Goal: Entertainment & Leisure: Consume media (video, audio)

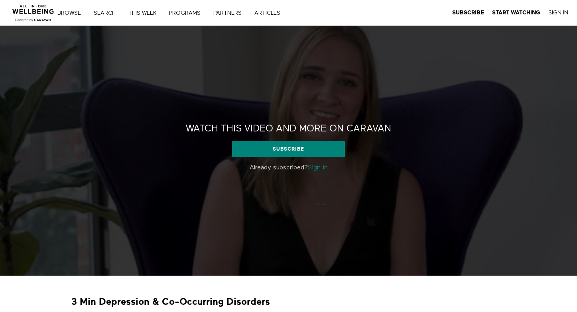
click at [329, 171] on p "Already subscribed? Sign in" at bounding box center [288, 168] width 235 height 10
click at [326, 165] on link "Sign in" at bounding box center [318, 167] width 20 height 6
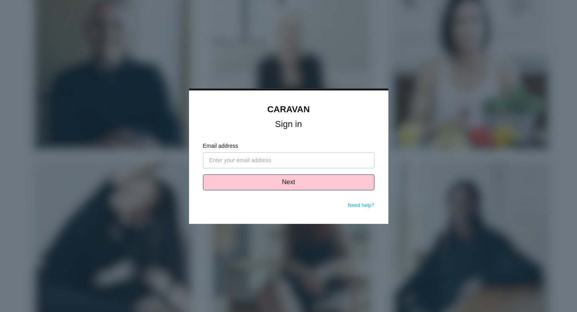
click at [269, 162] on input "Email address" at bounding box center [289, 160] width 172 height 16
click at [300, 162] on input "Email address" at bounding box center [289, 160] width 172 height 16
paste input "[EMAIL_ADDRESS][DOMAIN_NAME]"
type input "[EMAIL_ADDRESS][DOMAIN_NAME]"
click at [308, 182] on button "Next" at bounding box center [289, 182] width 172 height 16
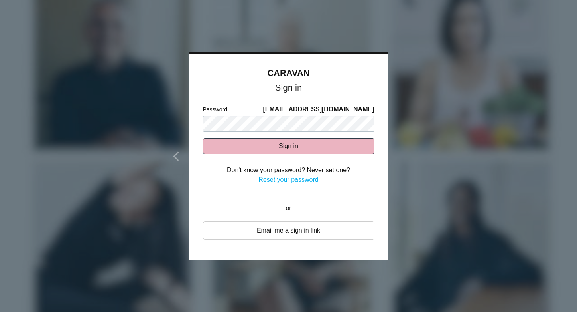
click at [275, 142] on button "Sign in" at bounding box center [289, 146] width 172 height 16
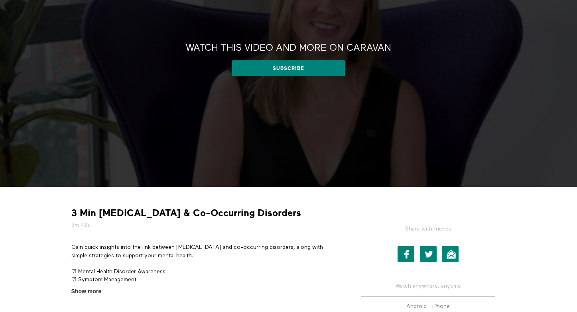
scroll to position [83, 0]
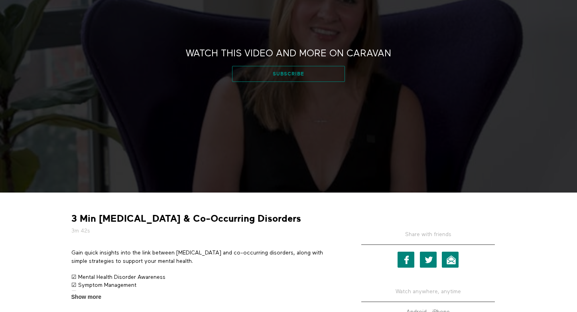
click at [308, 70] on link "Subscribe" at bounding box center [288, 74] width 113 height 16
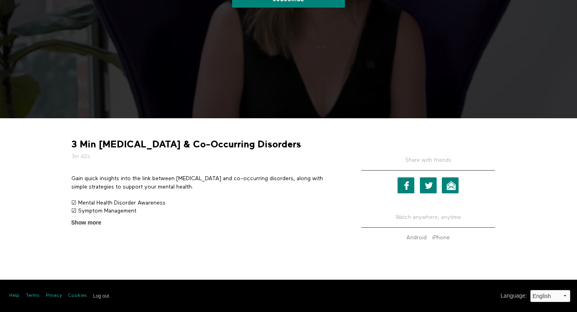
scroll to position [157, 0]
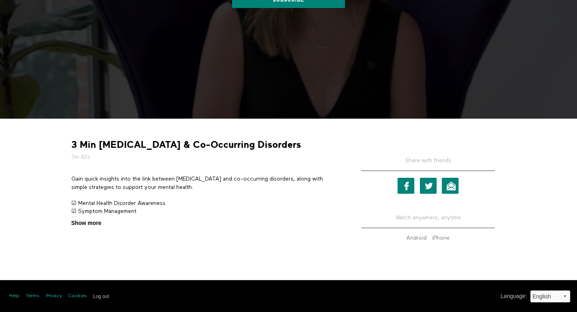
click at [93, 225] on span "Show more" at bounding box center [86, 223] width 30 height 8
click at [0, 0] on input "Show more Show less" at bounding box center [0, 0] width 0 height 0
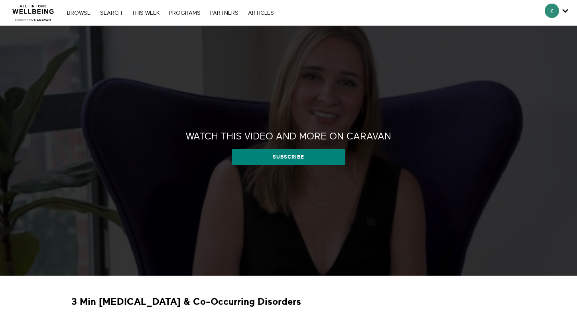
scroll to position [0, 0]
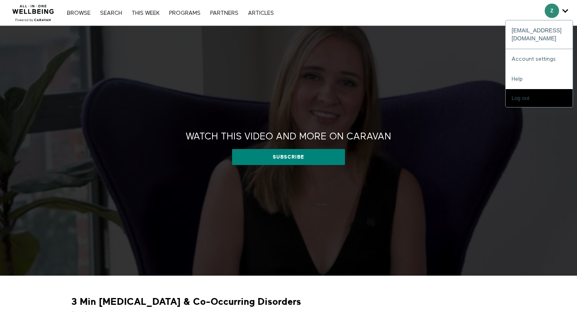
click at [568, 10] on icon "Secondary" at bounding box center [566, 11] width 6 height 12
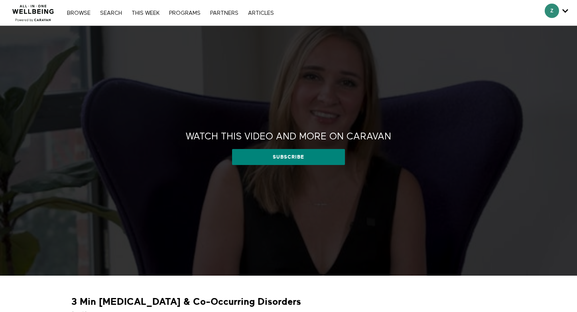
click at [82, 10] on div "Browse Search THIS WEEK PROGRAMS PARTNERS ARTICLES Subscribe Account settings M…" at bounding box center [170, 13] width 215 height 6
click at [111, 11] on link "Search" at bounding box center [111, 13] width 30 height 6
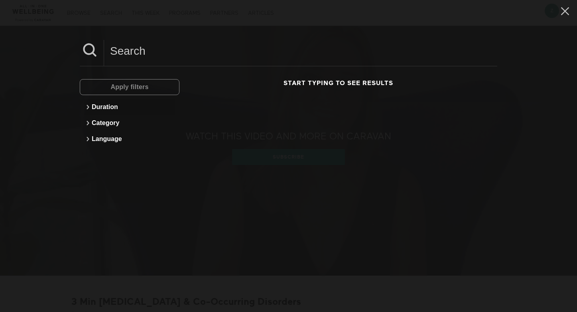
click at [113, 109] on button "Duration" at bounding box center [130, 107] width 92 height 16
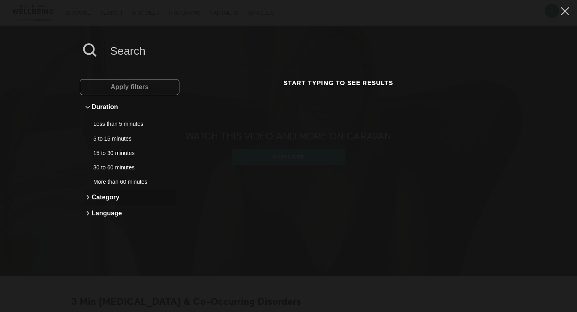
click at [109, 197] on button "Category" at bounding box center [130, 197] width 92 height 16
click at [113, 213] on div "Meditation" at bounding box center [126, 214] width 67 height 8
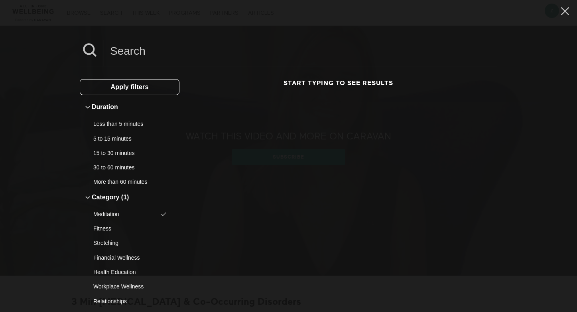
click at [167, 86] on button "Apply filters" at bounding box center [130, 87] width 100 height 16
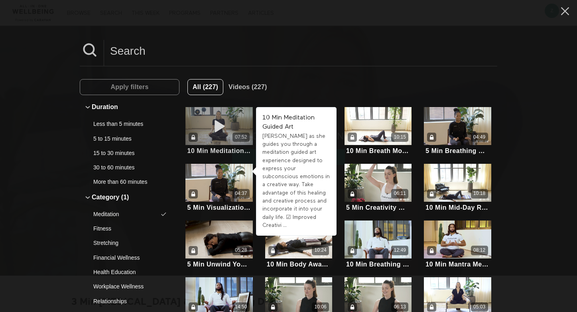
click at [228, 134] on div "07:52" at bounding box center [219, 136] width 67 height 9
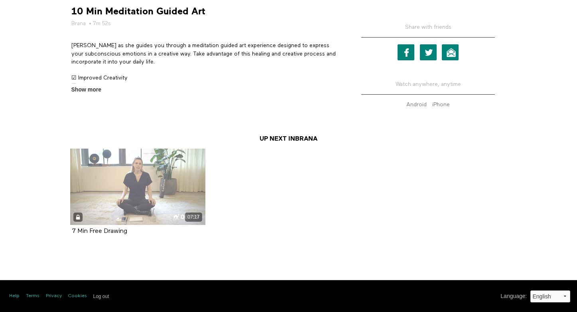
scroll to position [290, 0]
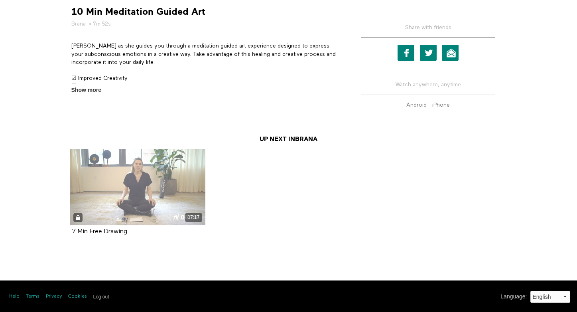
click at [128, 184] on div "07:17" at bounding box center [137, 187] width 135 height 76
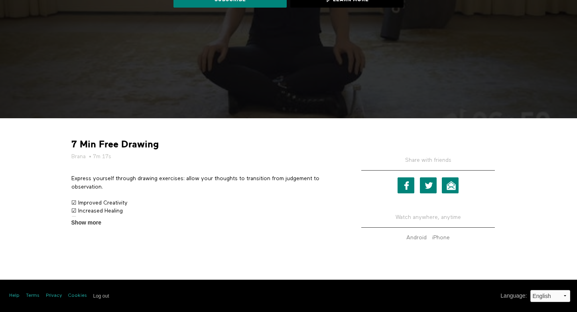
scroll to position [157, 0]
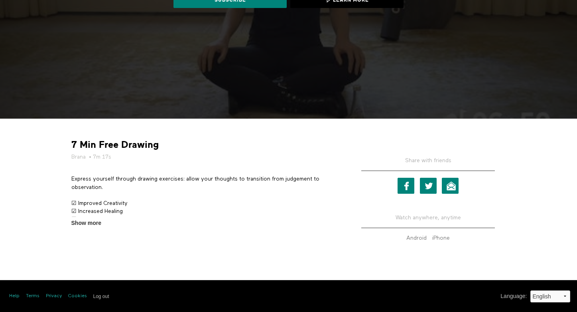
click at [82, 213] on p "☑ Improved Creativity ☑ Increased Healing ☑ Boosted Artistic Skills" at bounding box center [204, 211] width 267 height 24
click at [84, 219] on span "Show more" at bounding box center [86, 223] width 30 height 8
click at [0, 0] on input "Show more Show less" at bounding box center [0, 0] width 0 height 0
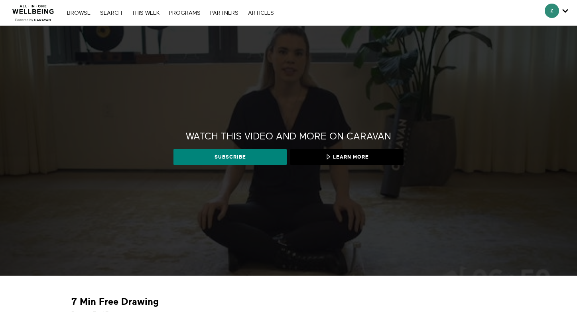
scroll to position [0, 0]
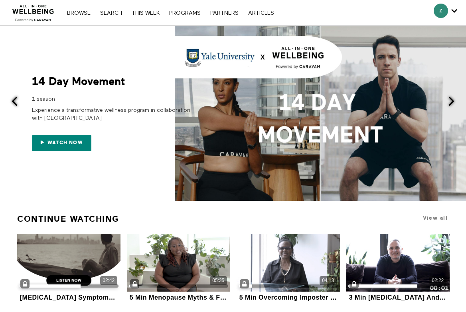
click at [456, 14] on icon "Secondary" at bounding box center [454, 11] width 6 height 12
click at [445, 9] on span "Secondary" at bounding box center [441, 11] width 14 height 14
click at [452, 10] on icon "Secondary" at bounding box center [454, 11] width 6 height 12
click at [57, 155] on div at bounding box center [233, 113] width 466 height 175
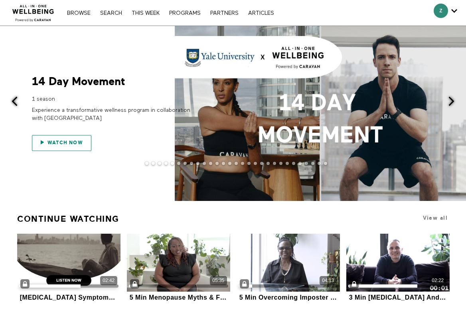
click at [59, 143] on span "Watch now" at bounding box center [65, 143] width 36 height 6
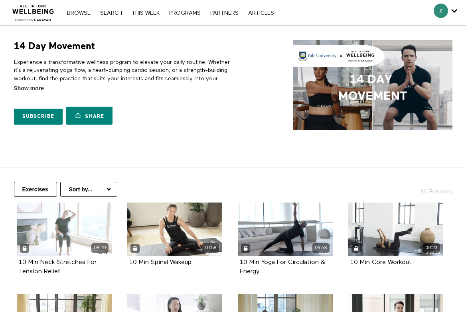
click at [51, 250] on div "08:19" at bounding box center [64, 247] width 95 height 9
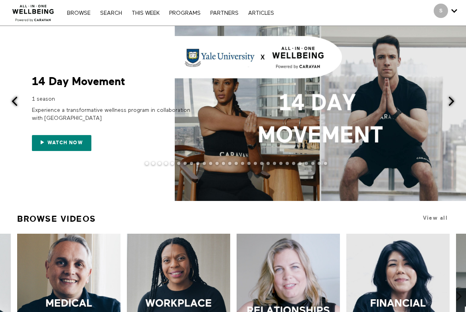
scroll to position [91, 0]
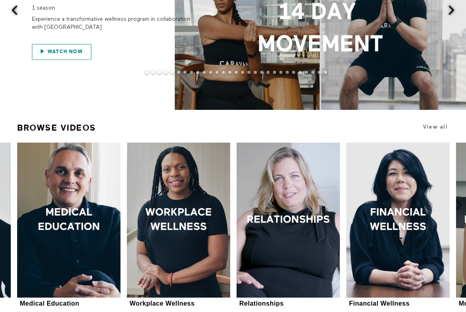
click at [67, 47] on link "Watch now" at bounding box center [61, 52] width 59 height 16
